Goal: Navigation & Orientation: Find specific page/section

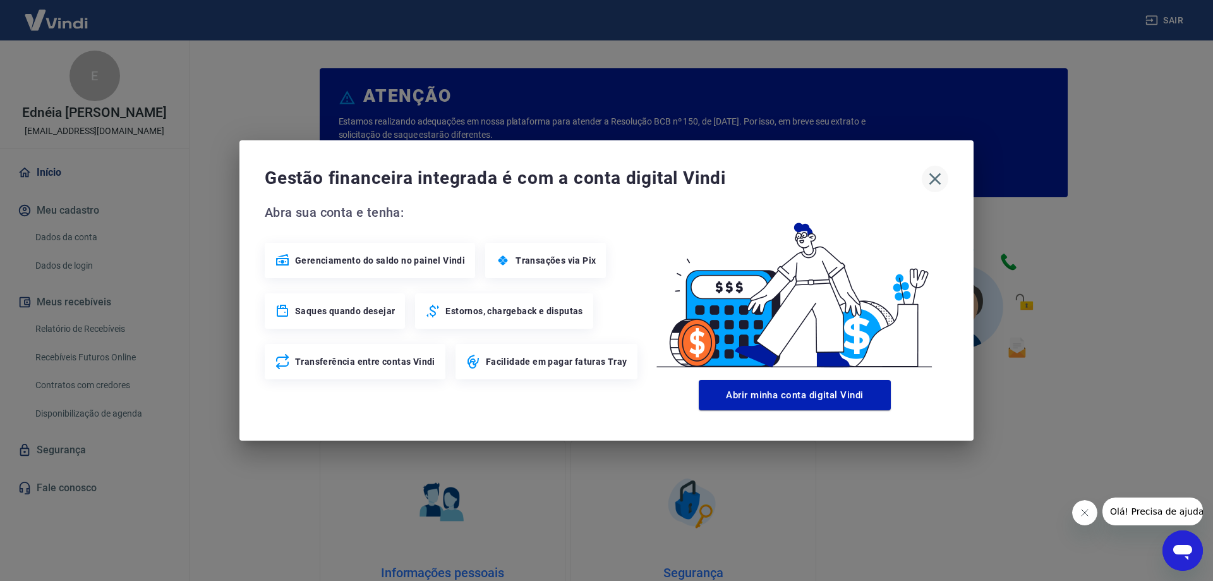
click at [937, 183] on icon "button" at bounding box center [935, 179] width 20 height 20
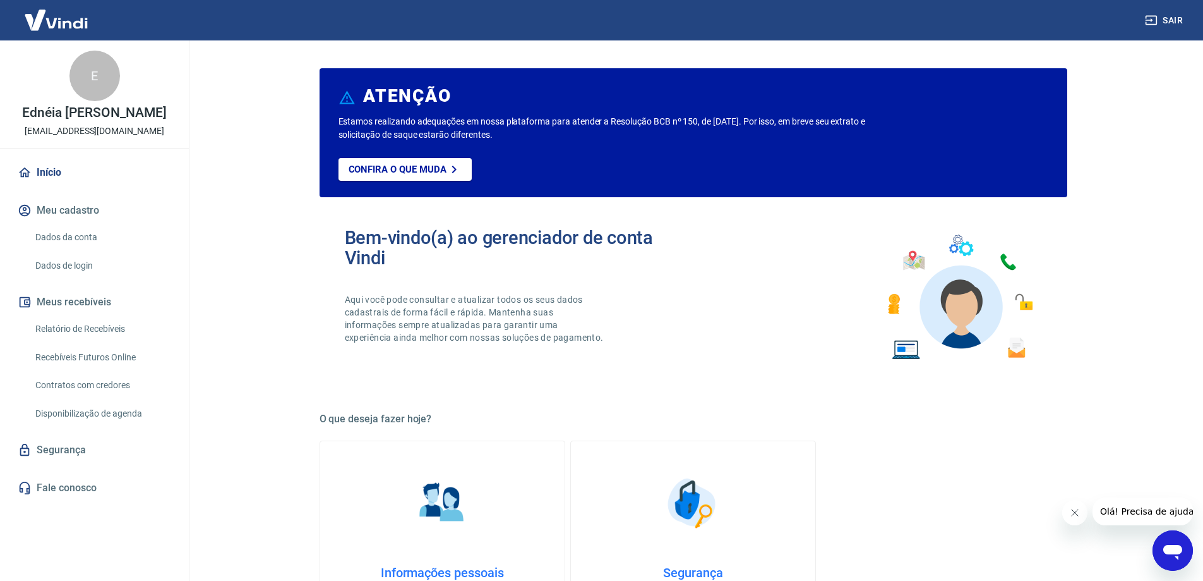
click at [49, 16] on img at bounding box center [56, 20] width 82 height 39
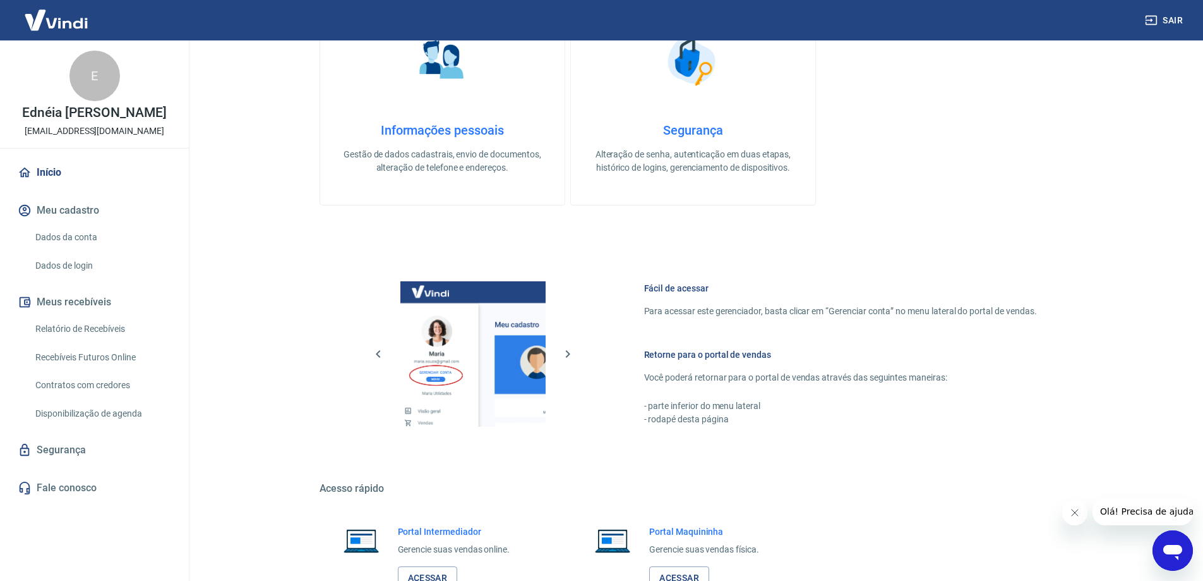
scroll to position [535, 0]
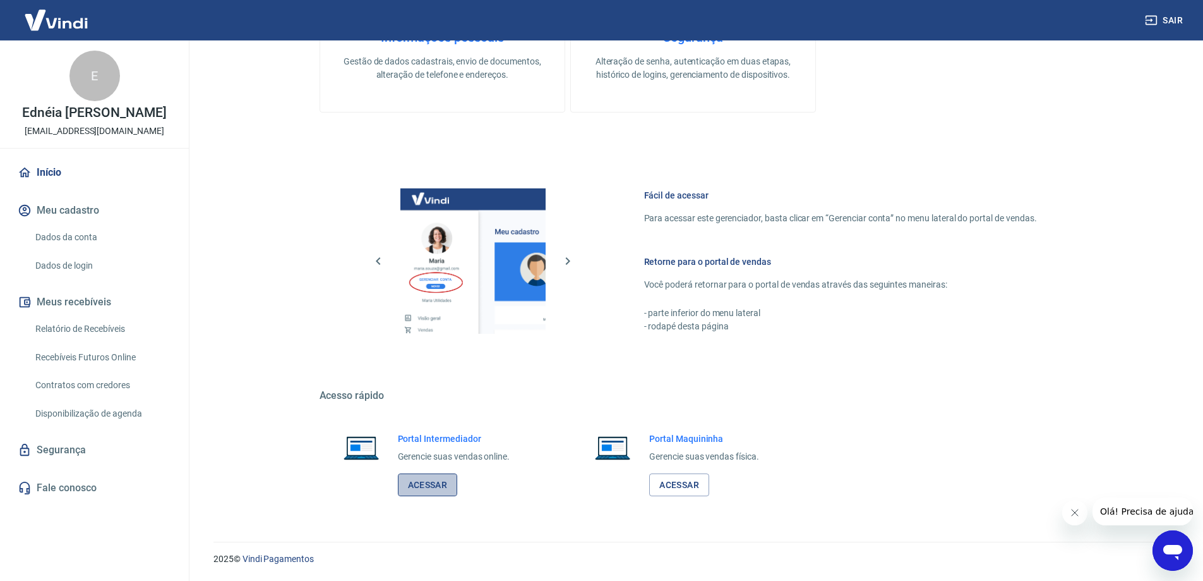
click at [437, 487] on link "Acessar" at bounding box center [428, 484] width 60 height 23
